Goal: Download file/media

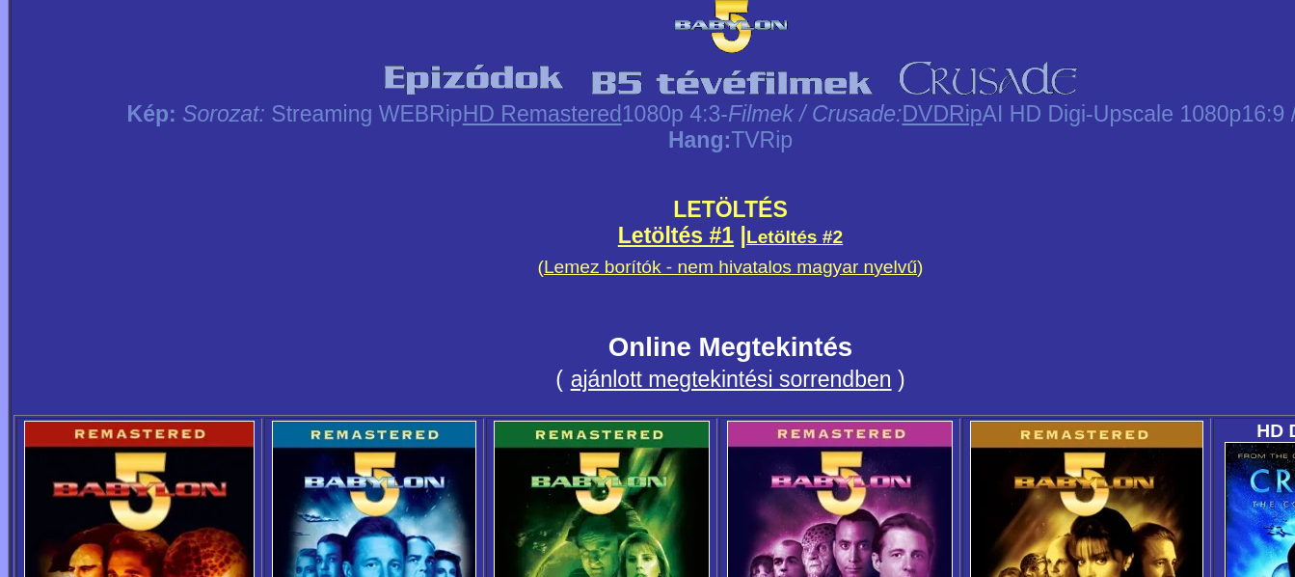
scroll to position [98, 0]
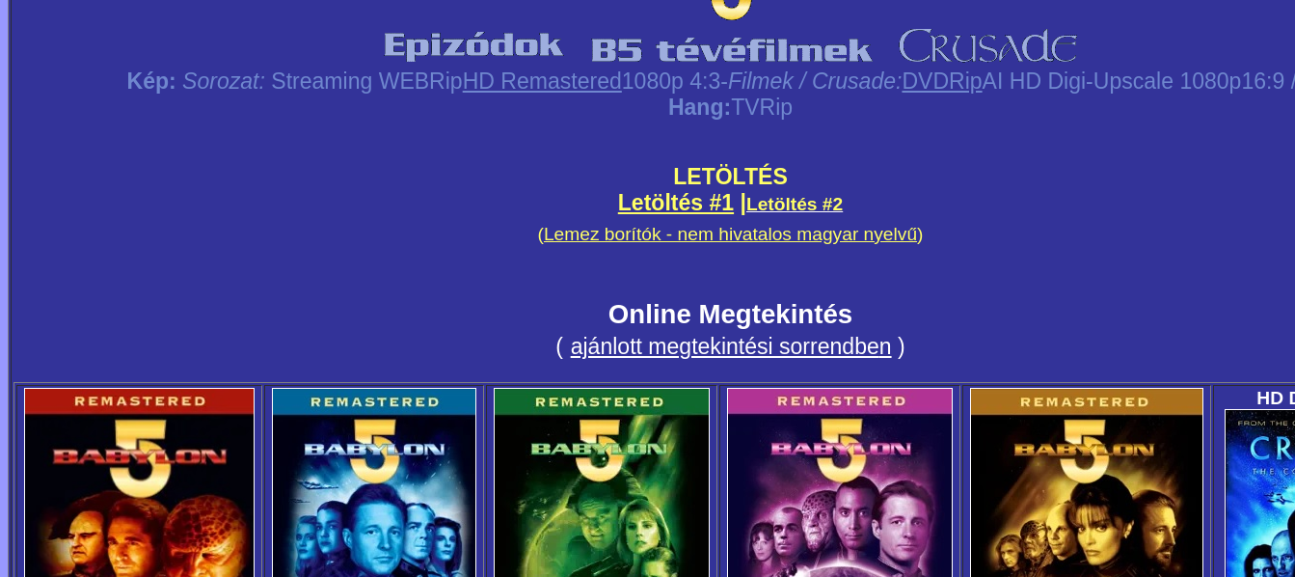
click at [710, 342] on link "ajánlott megtekintési sorrendbe" at bounding box center [725, 346] width 309 height 25
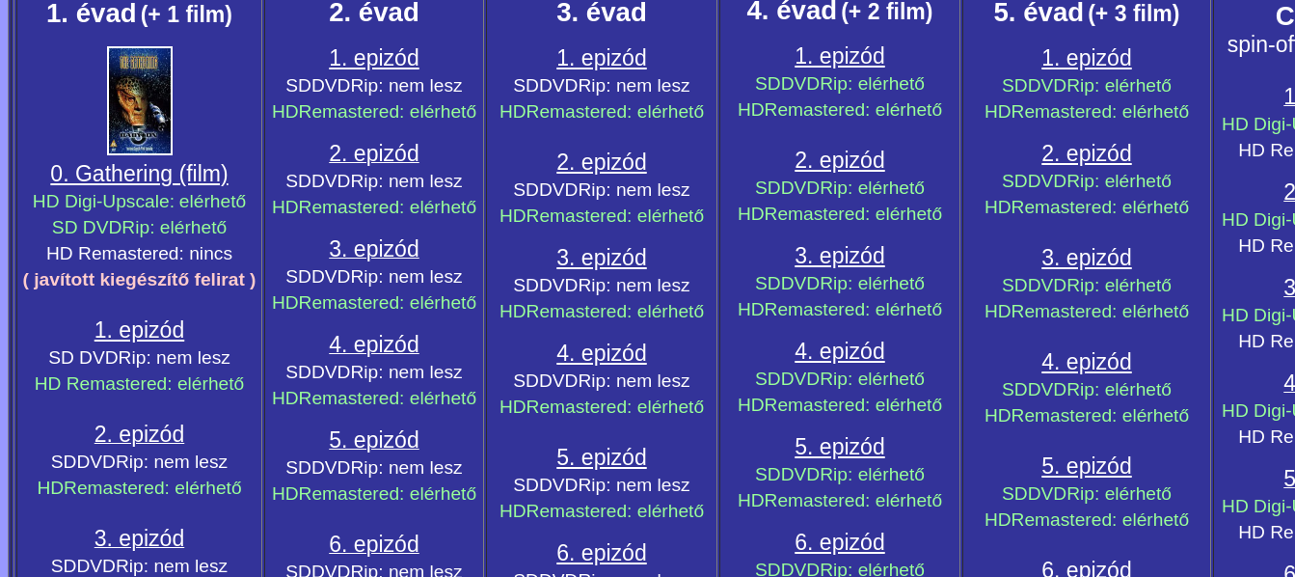
scroll to position [885, 0]
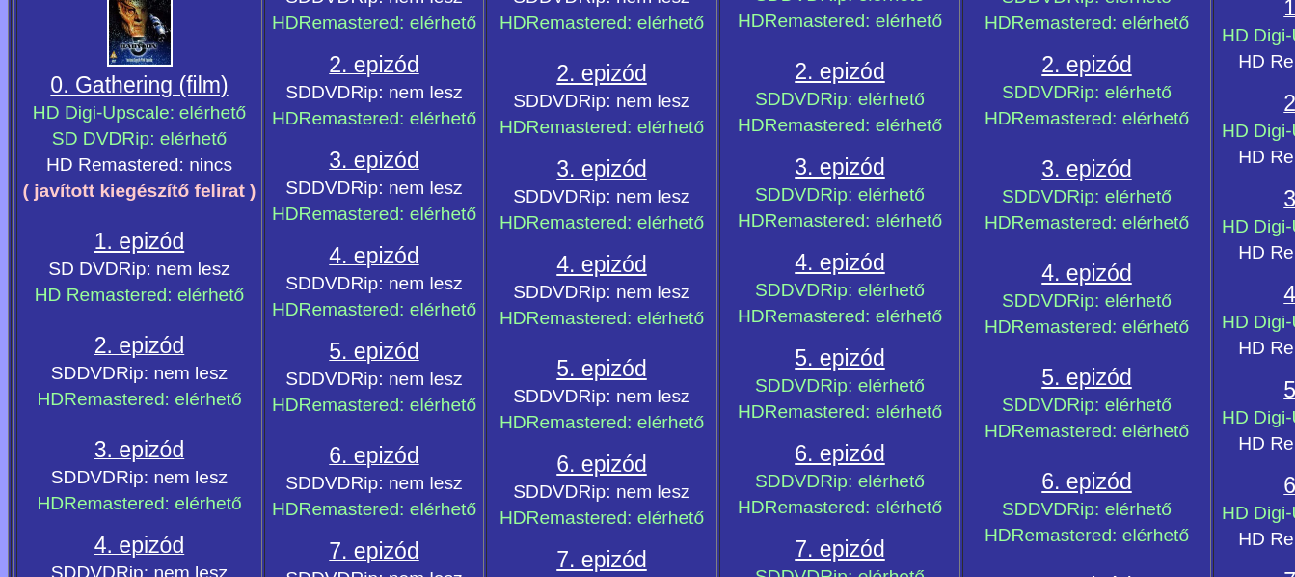
click at [165, 237] on span "1. epizód" at bounding box center [139, 241] width 90 height 25
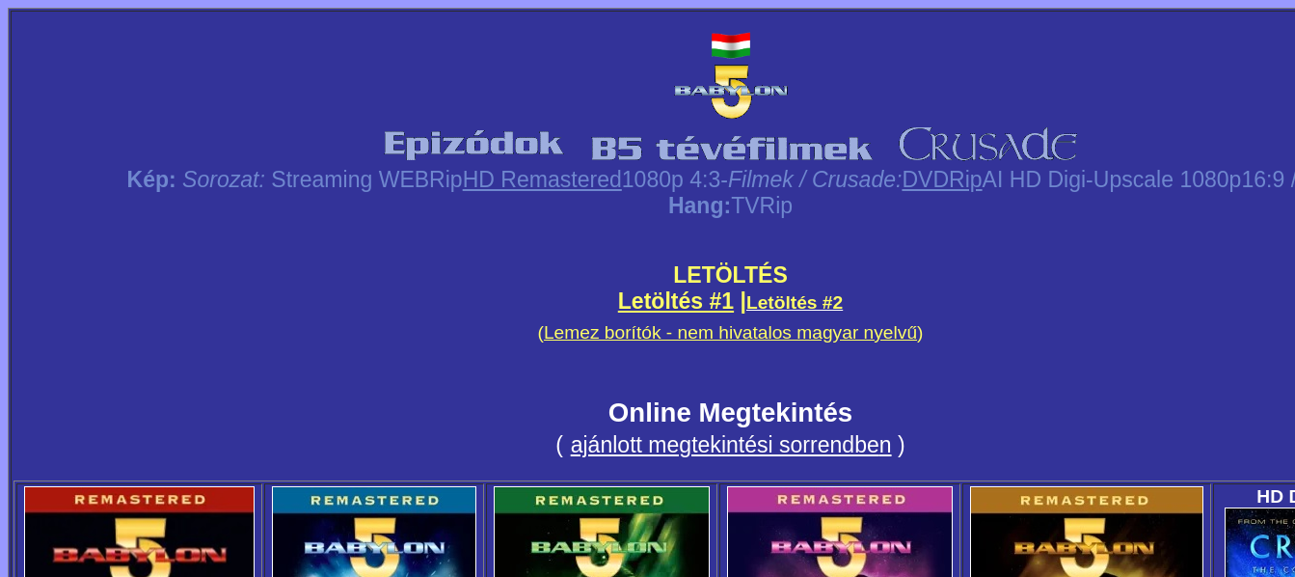
click at [725, 270] on span "LETÖLTÉS" at bounding box center [730, 274] width 115 height 25
click at [667, 300] on link "Letöltés #1" at bounding box center [676, 300] width 116 height 25
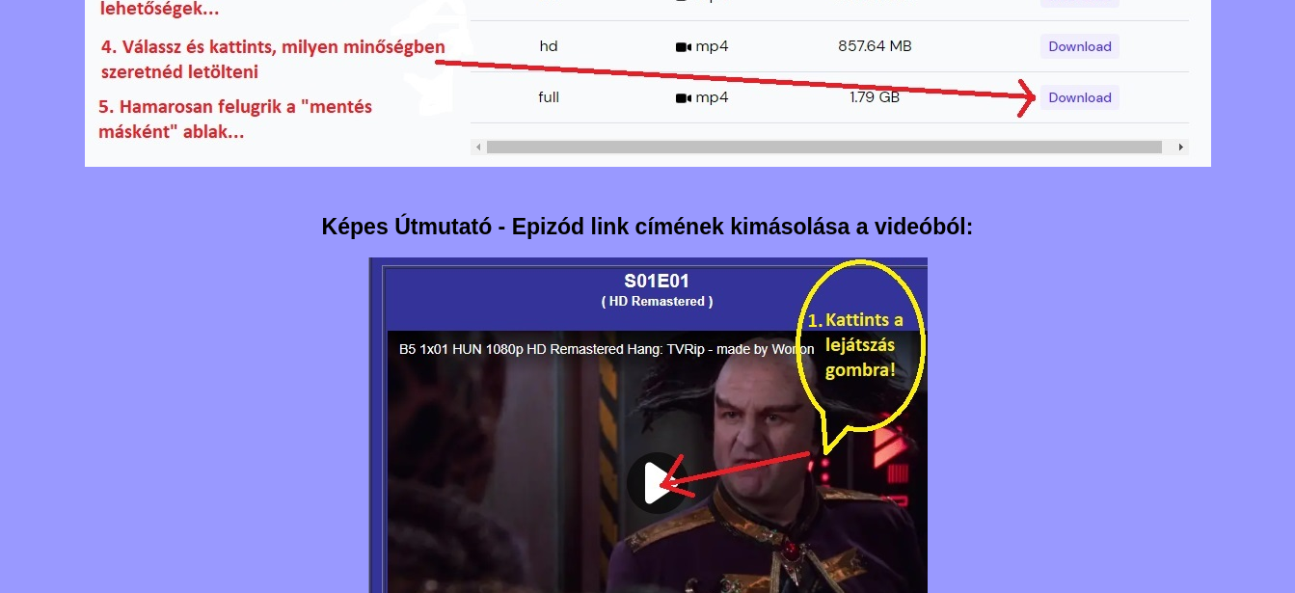
scroll to position [1082, 0]
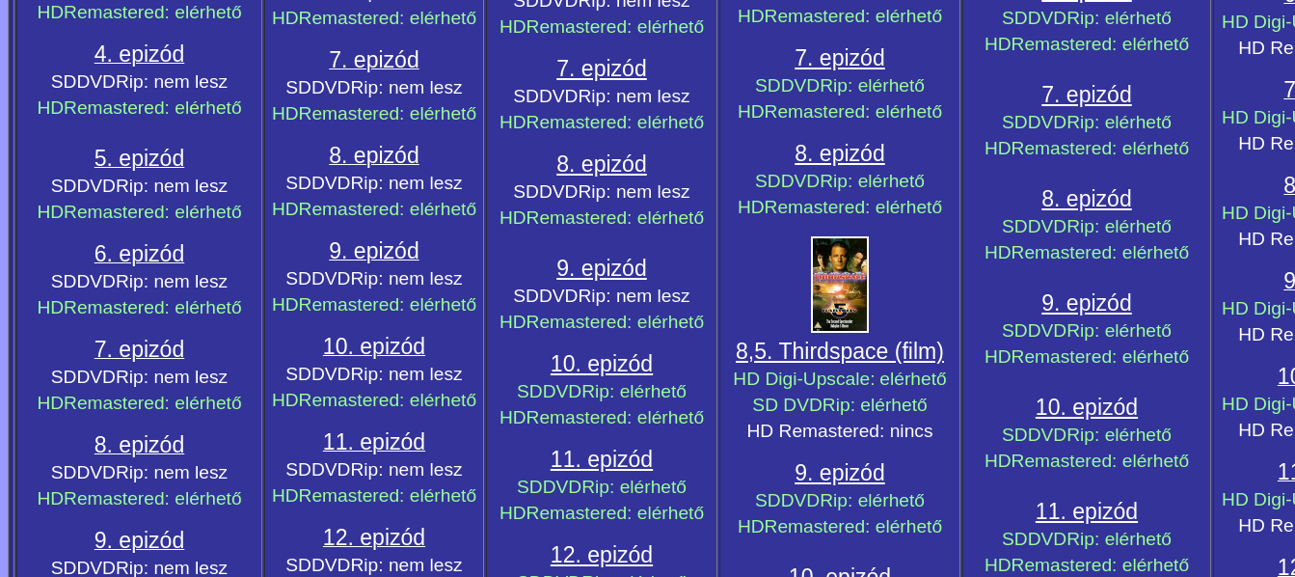
scroll to position [1377, 0]
click at [856, 346] on span "8,5. Thirdspace (film)" at bounding box center [840, 349] width 208 height 25
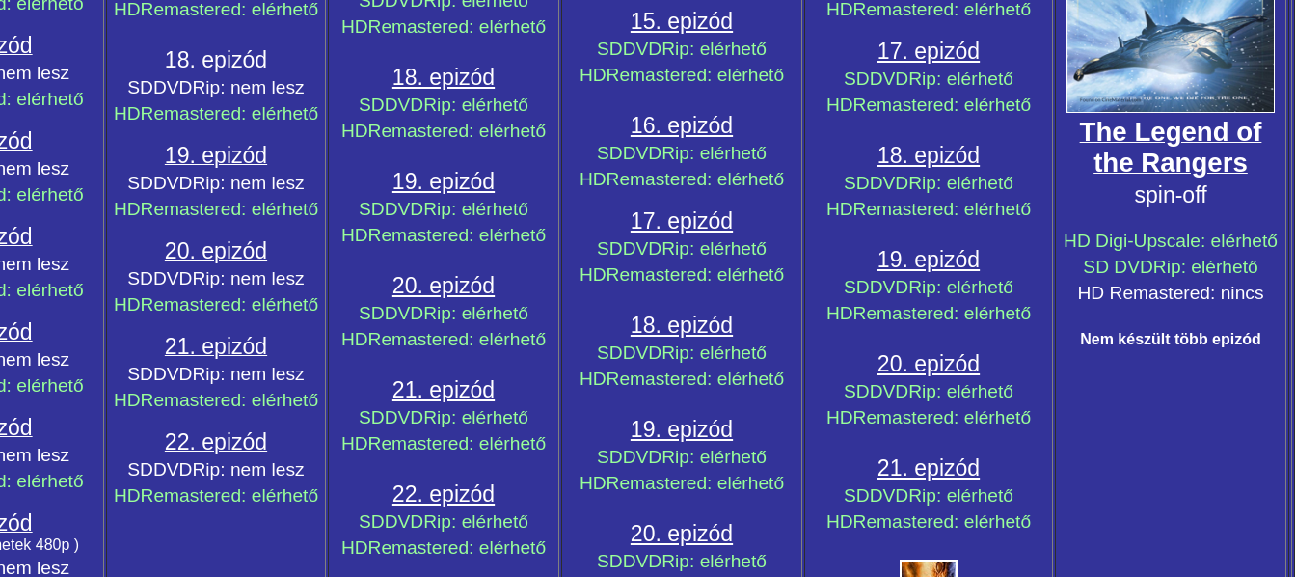
scroll to position [2459, 158]
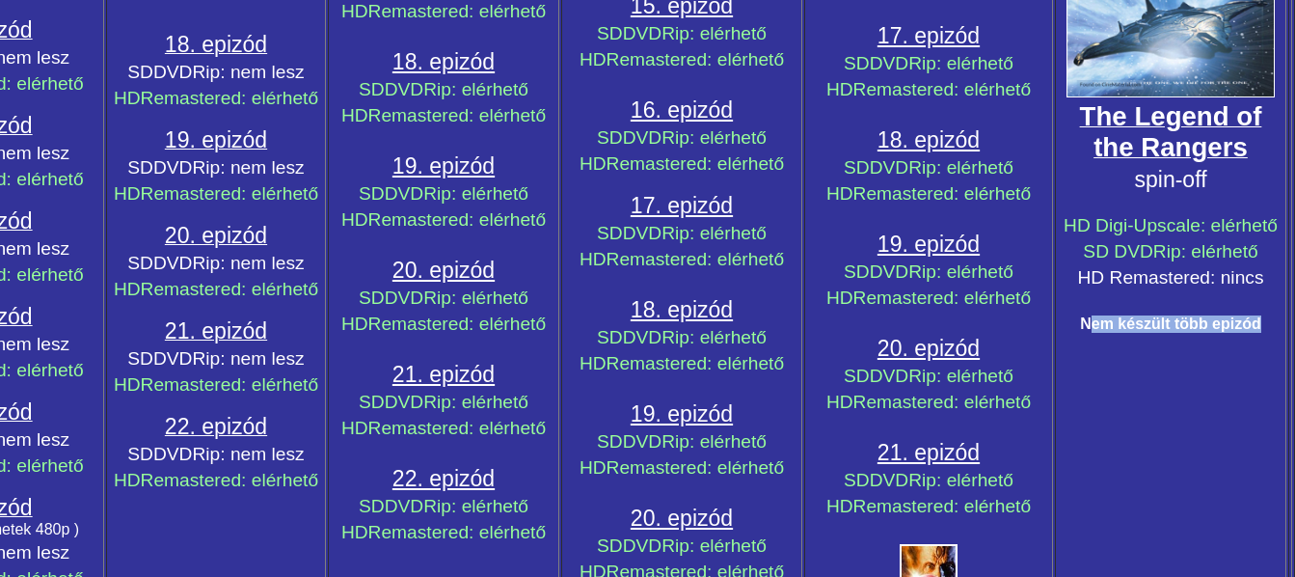
drag, startPoint x: 1123, startPoint y: 324, endPoint x: 1264, endPoint y: 322, distance: 140.8
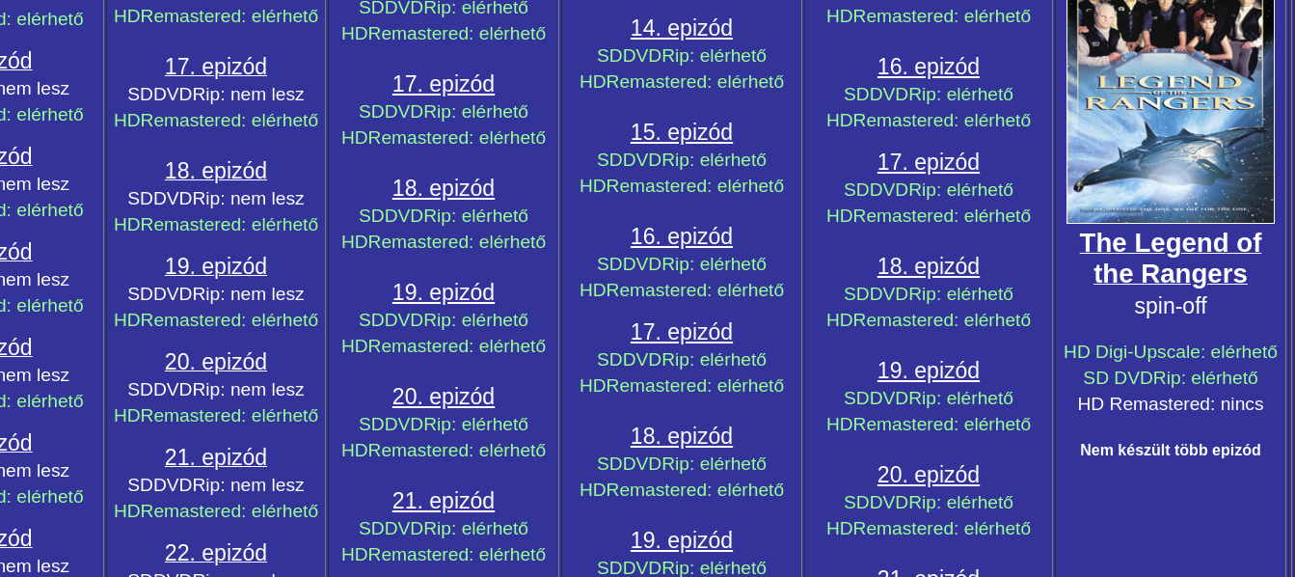
scroll to position [2262, 158]
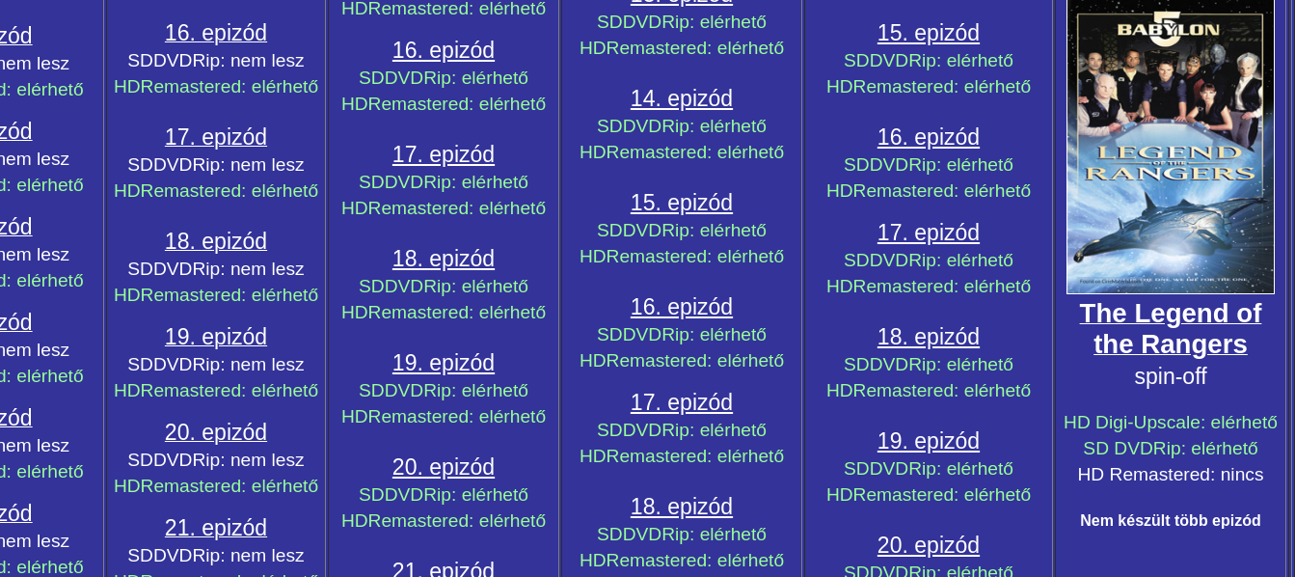
click at [1180, 332] on big "The Legend of the Rangers" at bounding box center [1171, 328] width 182 height 61
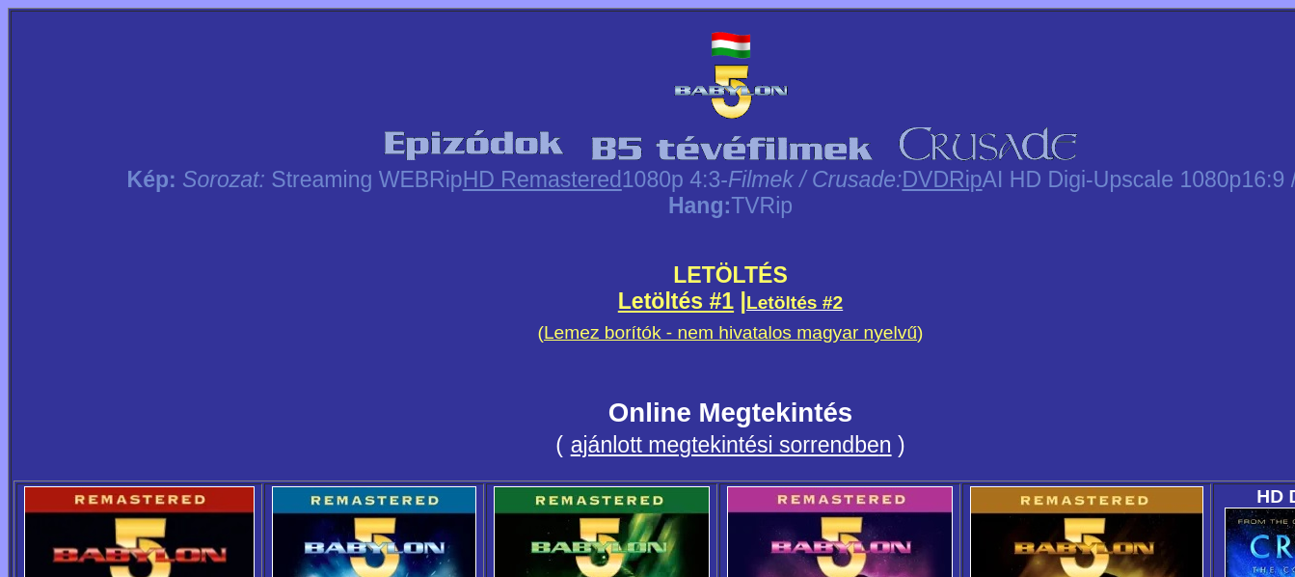
scroll to position [2262, 158]
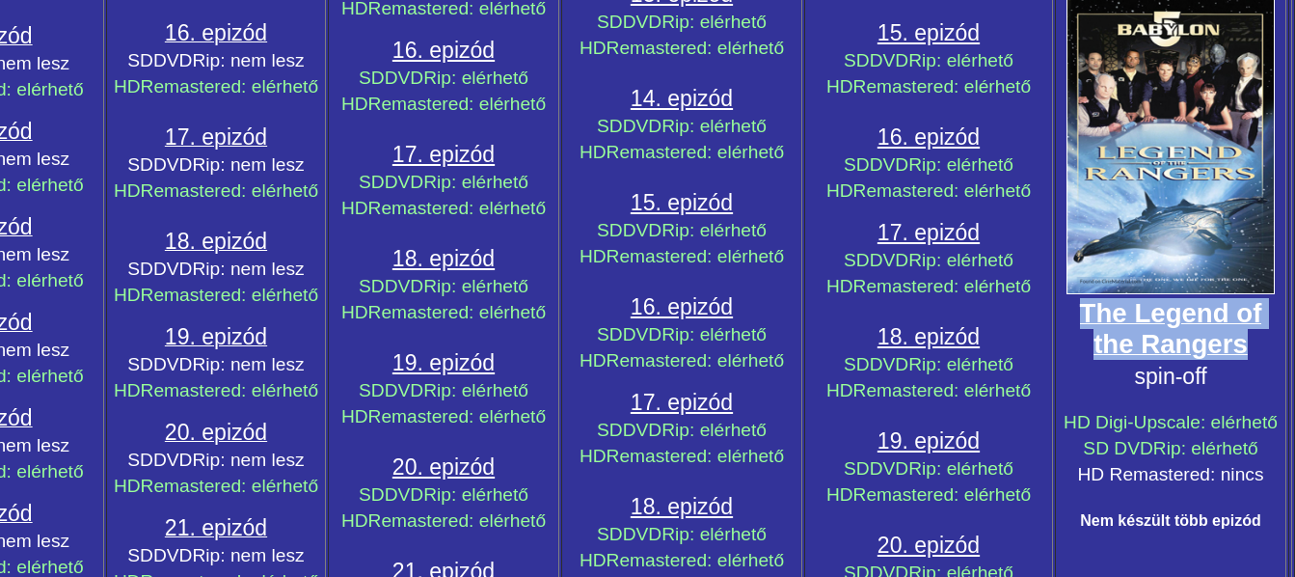
drag, startPoint x: 1074, startPoint y: 306, endPoint x: 1259, endPoint y: 342, distance: 188.7
copy big "The Legend of the Rangers"
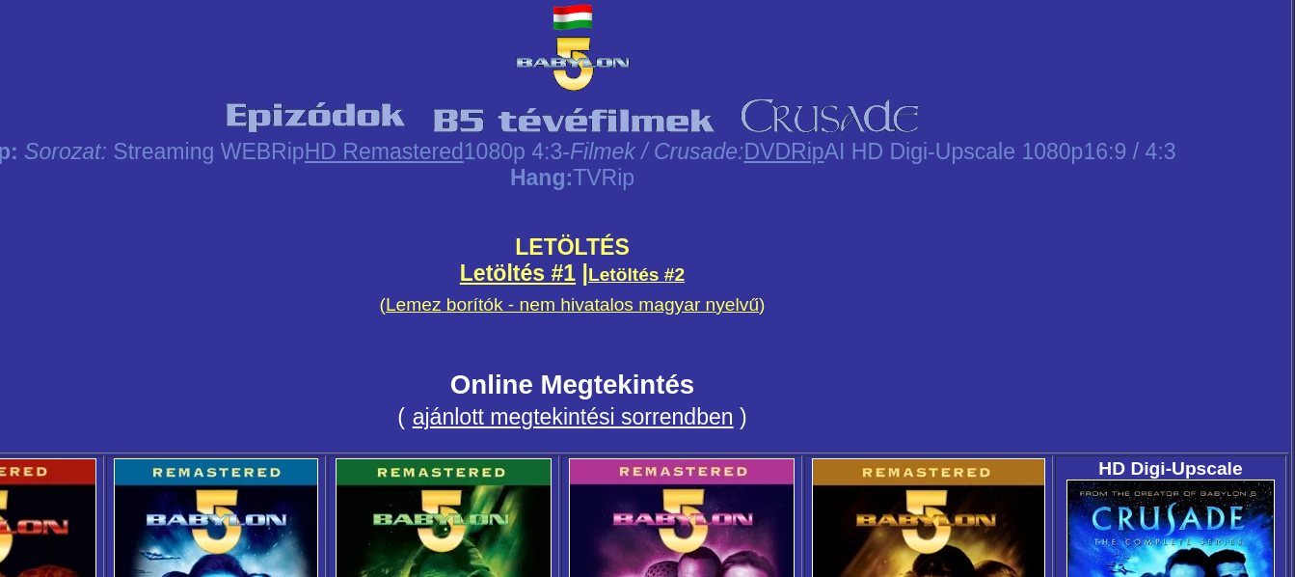
scroll to position [0, 158]
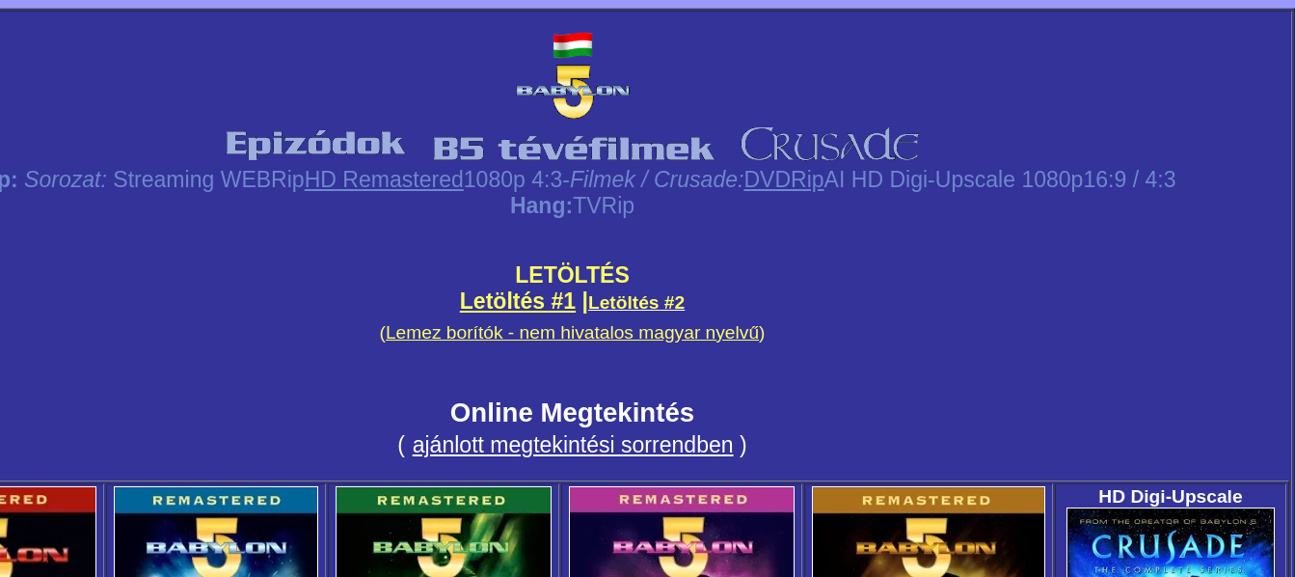
click at [571, 447] on link "ajánlott megtekintési sorrendbe" at bounding box center [567, 444] width 309 height 25
